Goal: Task Accomplishment & Management: Complete application form

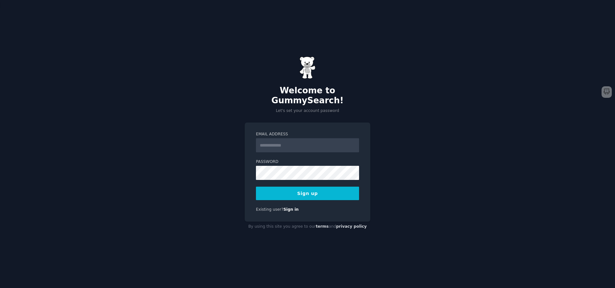
click at [311, 141] on input "Email Address" at bounding box center [307, 145] width 103 height 14
click at [311, 187] on button "Sign up" at bounding box center [307, 192] width 103 height 13
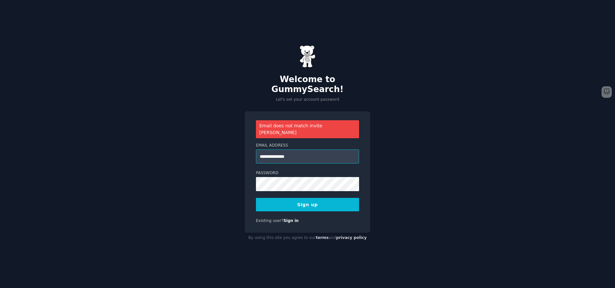
click at [281, 149] on input "**********" at bounding box center [307, 156] width 103 height 14
type input "**********"
click at [309, 198] on button "Sign up" at bounding box center [307, 204] width 103 height 13
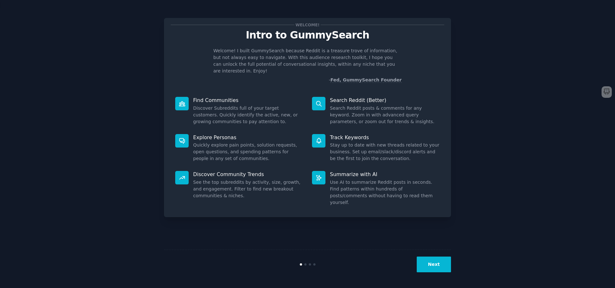
click at [438, 263] on button "Next" at bounding box center [434, 264] width 34 height 16
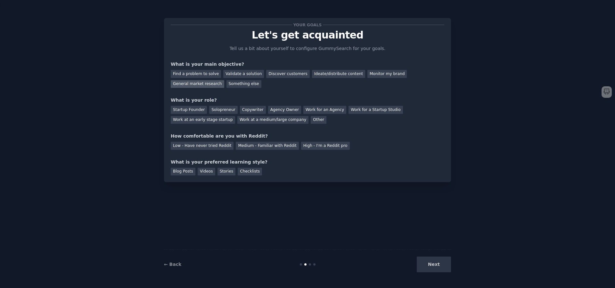
click at [224, 80] on div "General market research" at bounding box center [197, 84] width 53 height 8
click at [219, 110] on div "Solopreneur" at bounding box center [223, 110] width 28 height 8
click at [314, 147] on div "High - I'm a Reddit pro" at bounding box center [325, 146] width 49 height 8
click at [241, 171] on div "Checklists" at bounding box center [250, 171] width 24 height 8
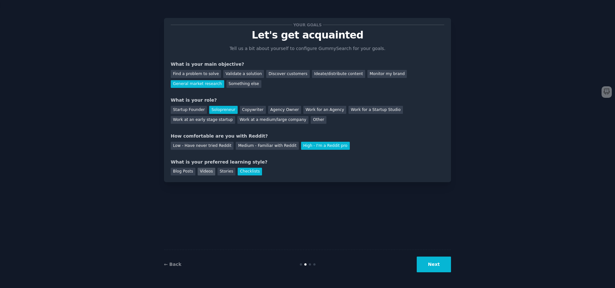
click at [207, 173] on div "Videos" at bounding box center [207, 171] width 18 height 8
click at [435, 262] on button "Next" at bounding box center [434, 264] width 34 height 16
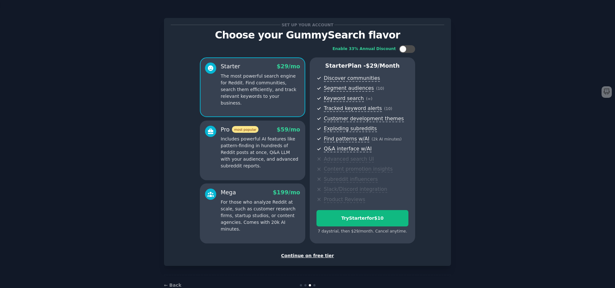
click at [310, 256] on div "Continue on free tier" at bounding box center [307, 255] width 273 height 7
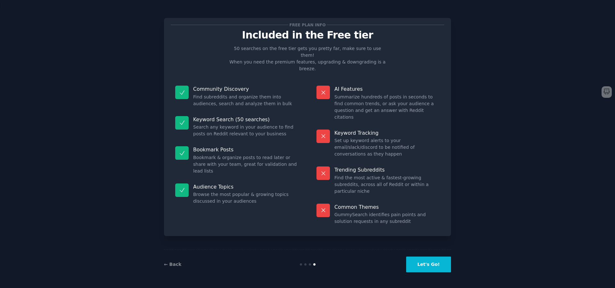
click at [434, 262] on button "Let's Go!" at bounding box center [428, 264] width 45 height 16
